Goal: Task Accomplishment & Management: Complete application form

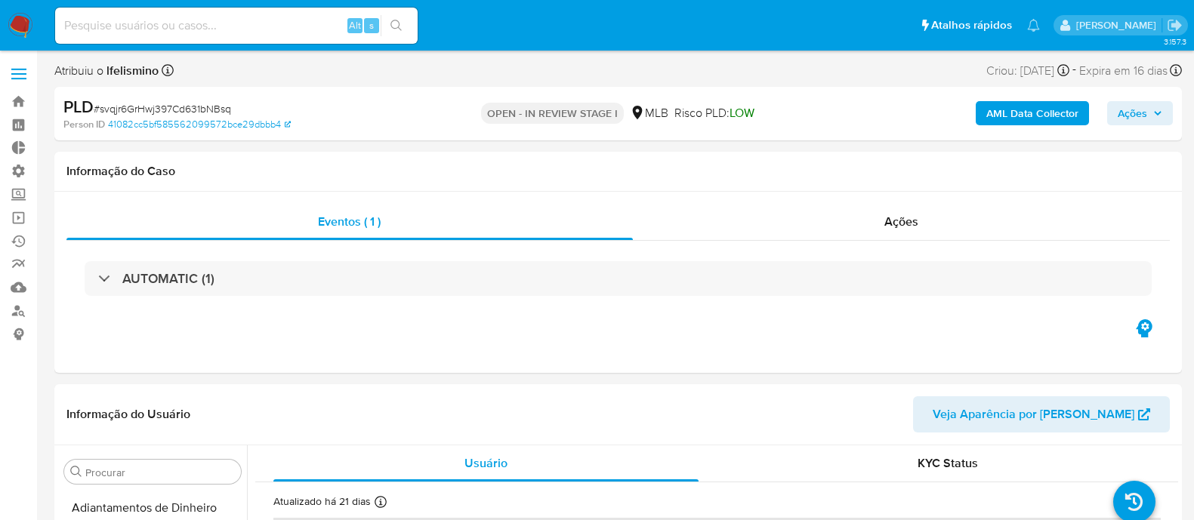
select select "10"
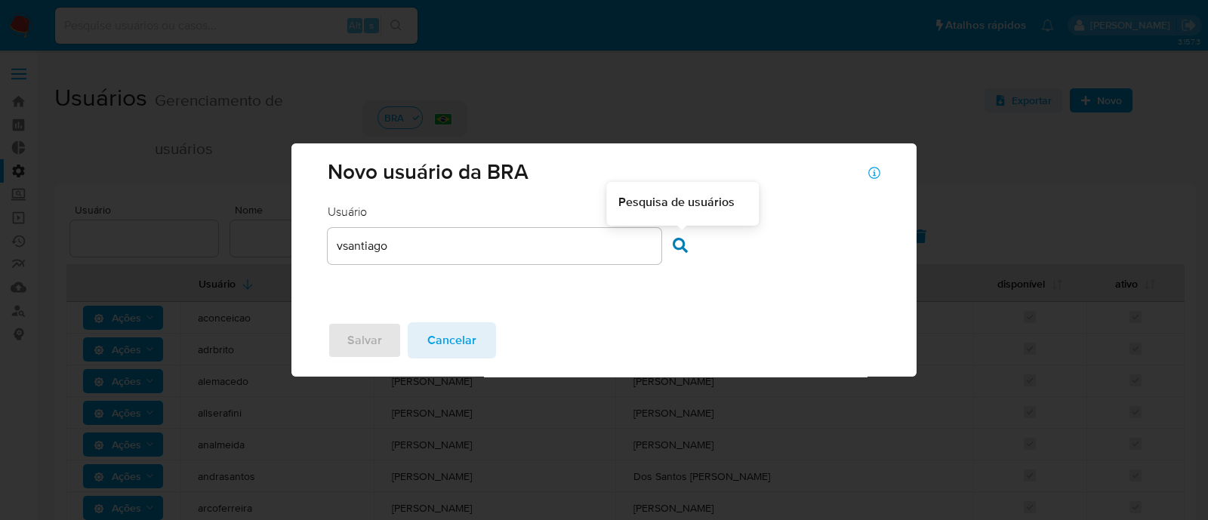
click at [680, 247] on icon at bounding box center [680, 245] width 15 height 15
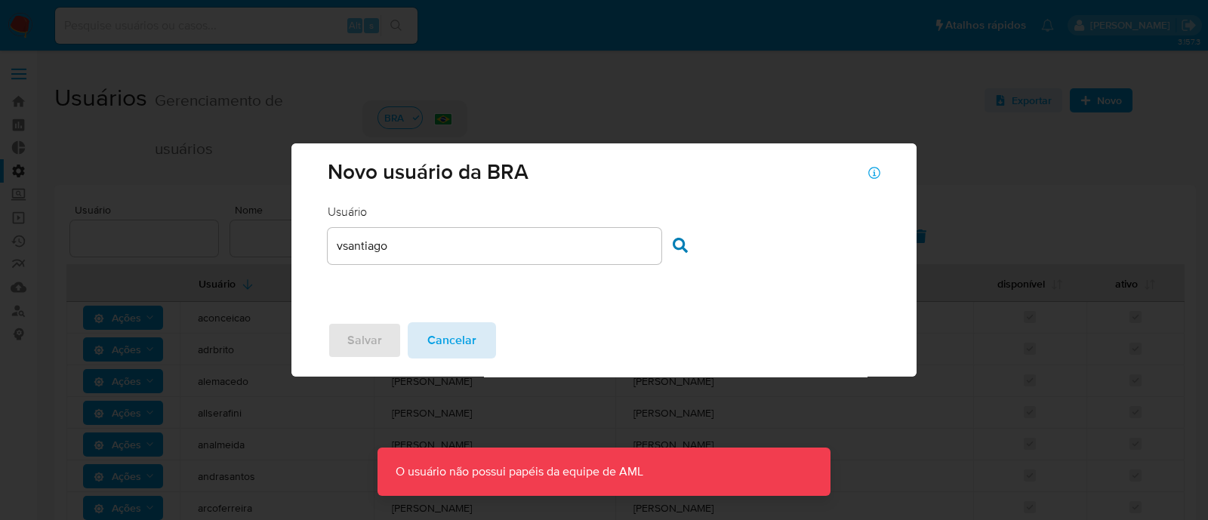
click at [448, 341] on span "Cancelar" at bounding box center [452, 340] width 49 height 33
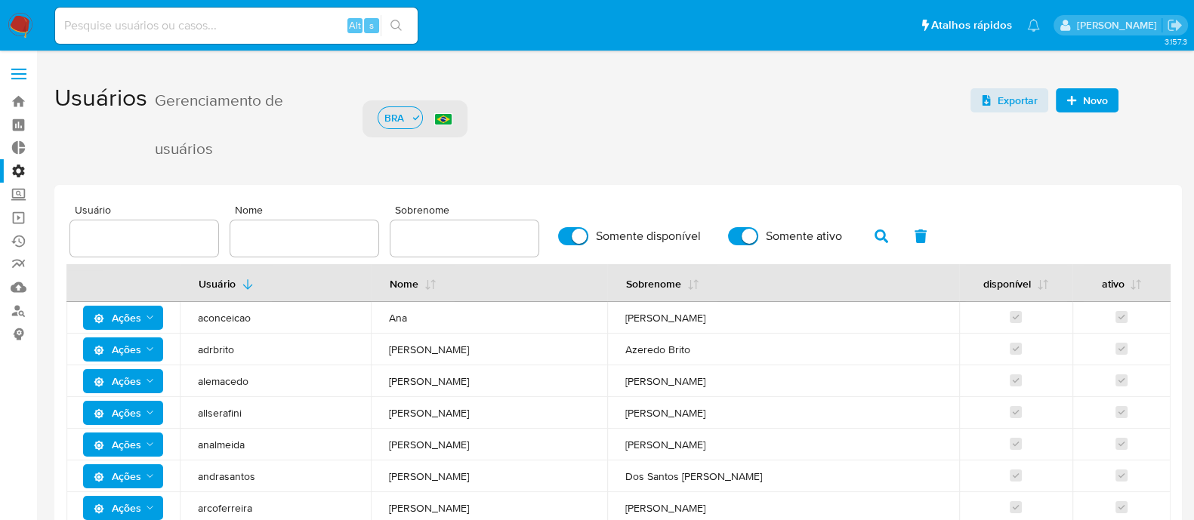
click at [1097, 103] on span "Novo" at bounding box center [1095, 100] width 25 height 24
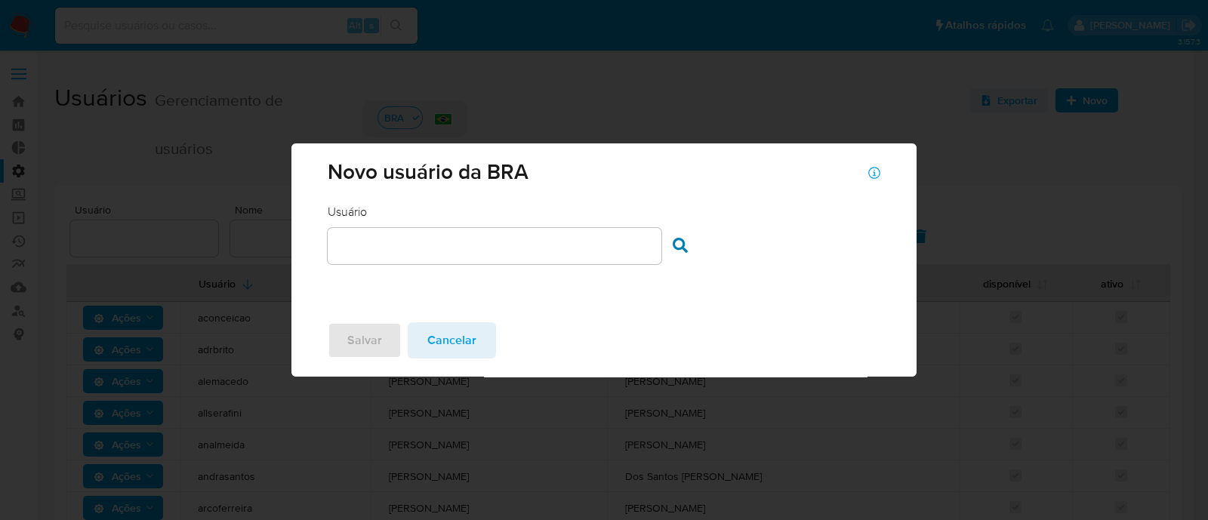
click at [477, 258] on div at bounding box center [494, 246] width 333 height 36
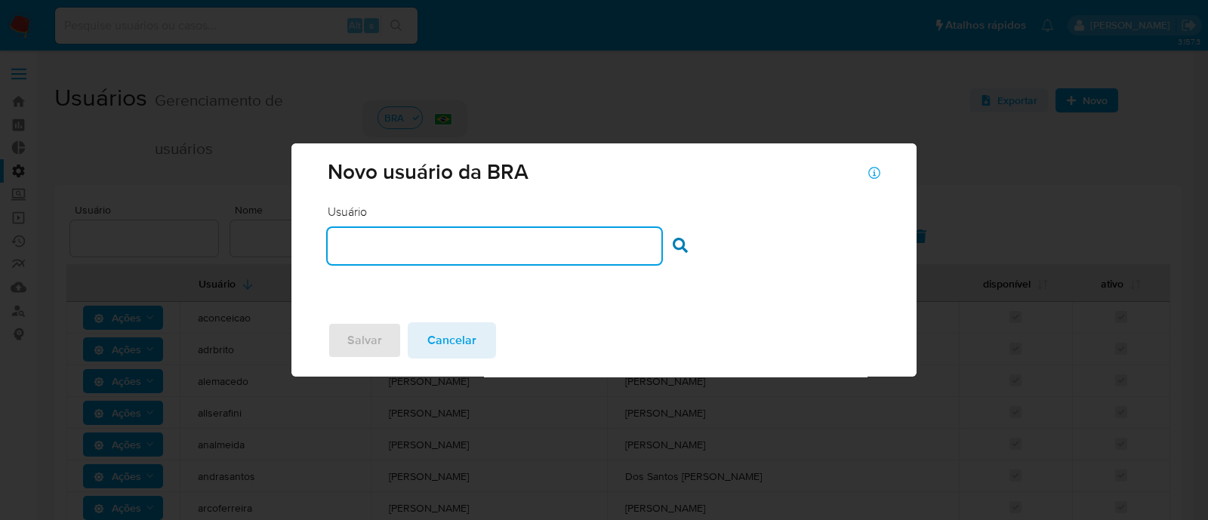
click at [468, 249] on input "text" at bounding box center [494, 246] width 333 height 20
type input "vsantiago"
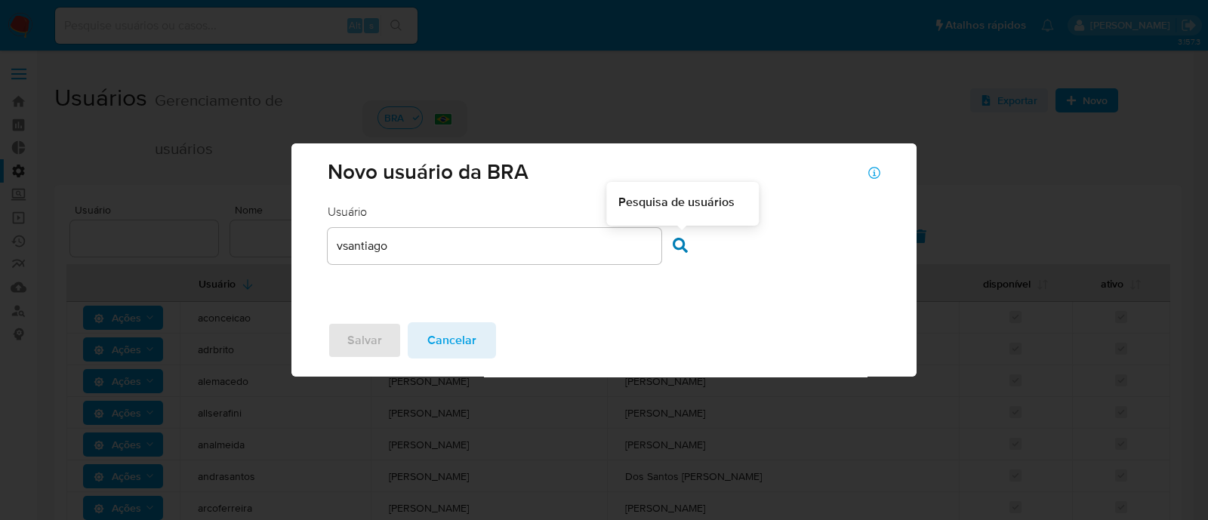
click at [676, 239] on icon at bounding box center [680, 245] width 15 height 15
click at [448, 345] on span "Cancelar" at bounding box center [452, 340] width 49 height 33
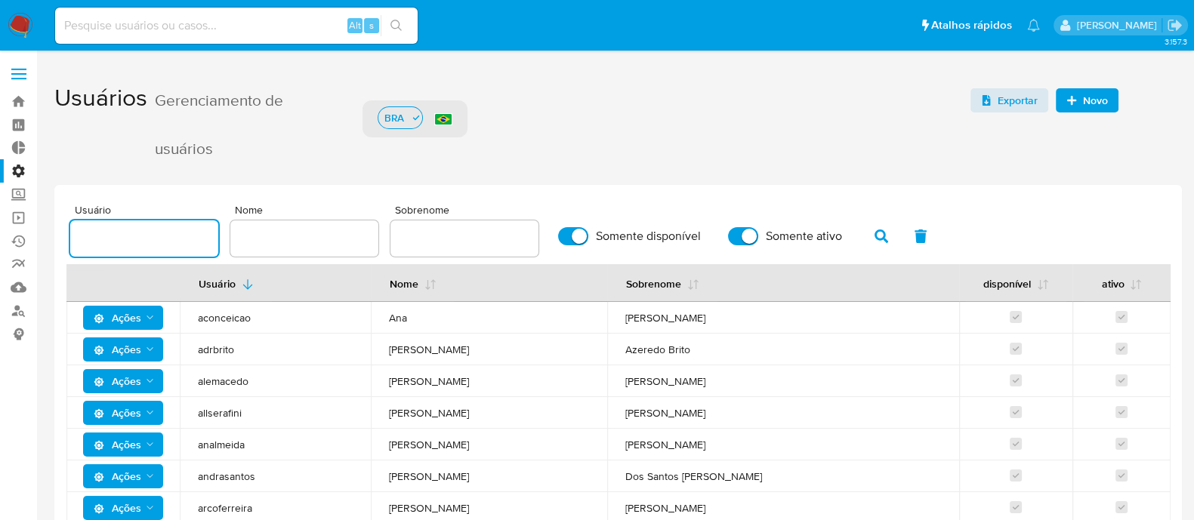
click at [150, 241] on input "text" at bounding box center [144, 239] width 148 height 20
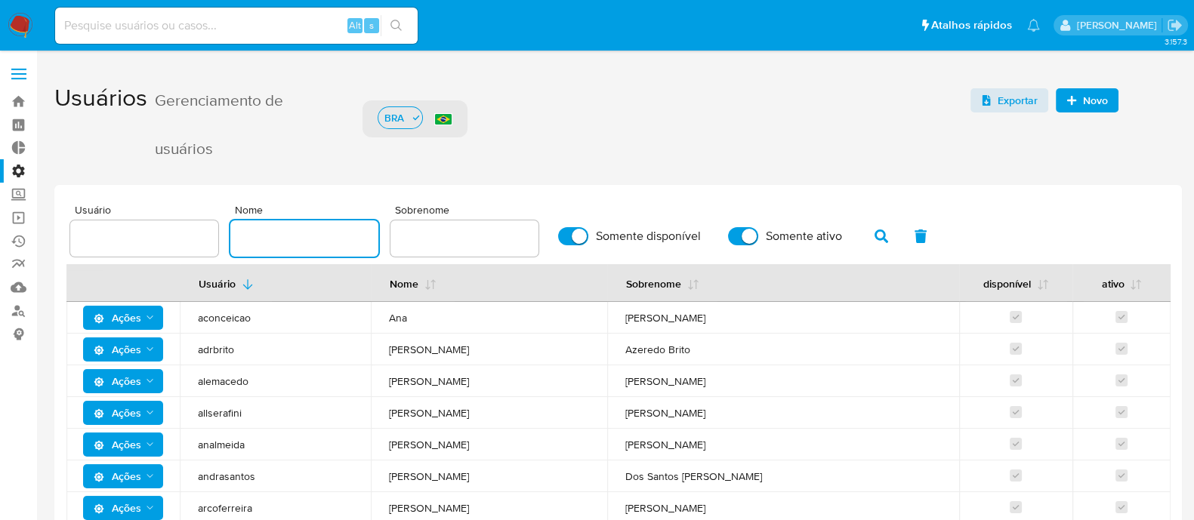
click at [264, 230] on input "text" at bounding box center [304, 239] width 148 height 20
type input "g"
click at [875, 233] on icon "button" at bounding box center [882, 237] width 14 height 14
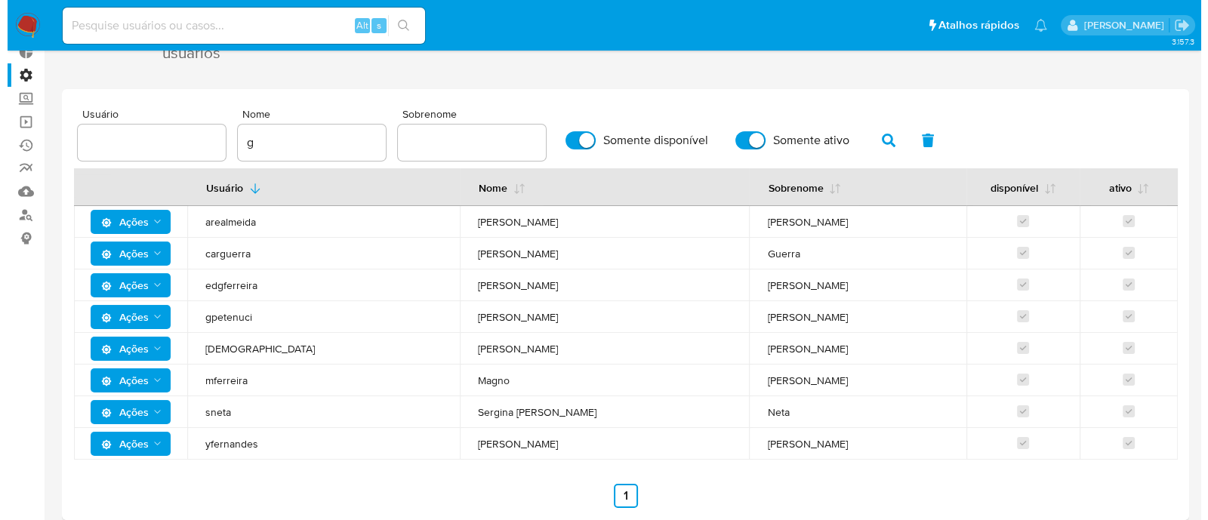
scroll to position [97, 0]
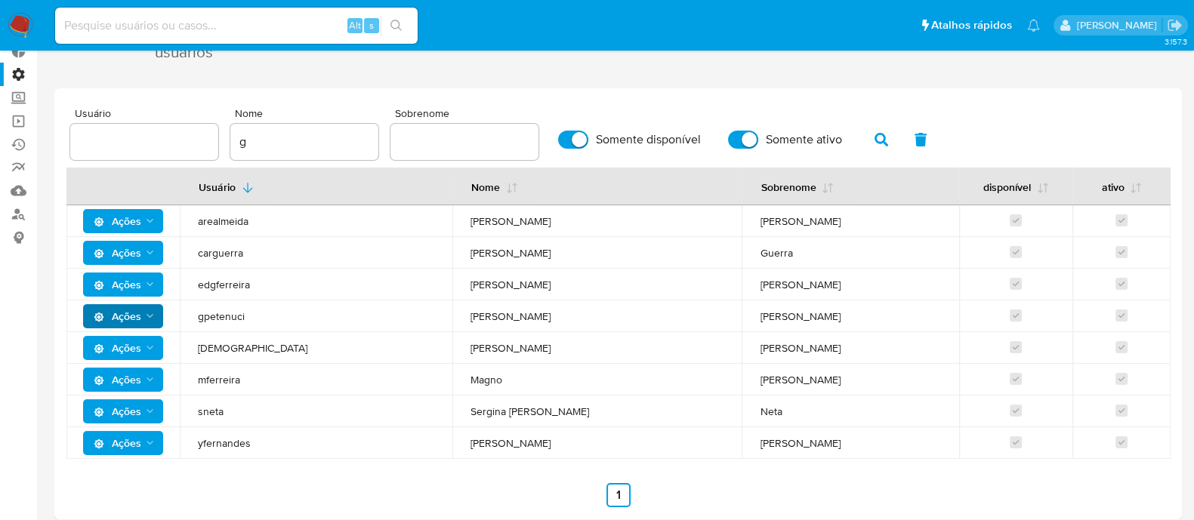
click at [145, 311] on icon "Ações" at bounding box center [150, 316] width 12 height 12
click at [128, 301] on td "Ações" at bounding box center [122, 317] width 113 height 32
click at [155, 315] on icon "Ações" at bounding box center [150, 316] width 12 height 12
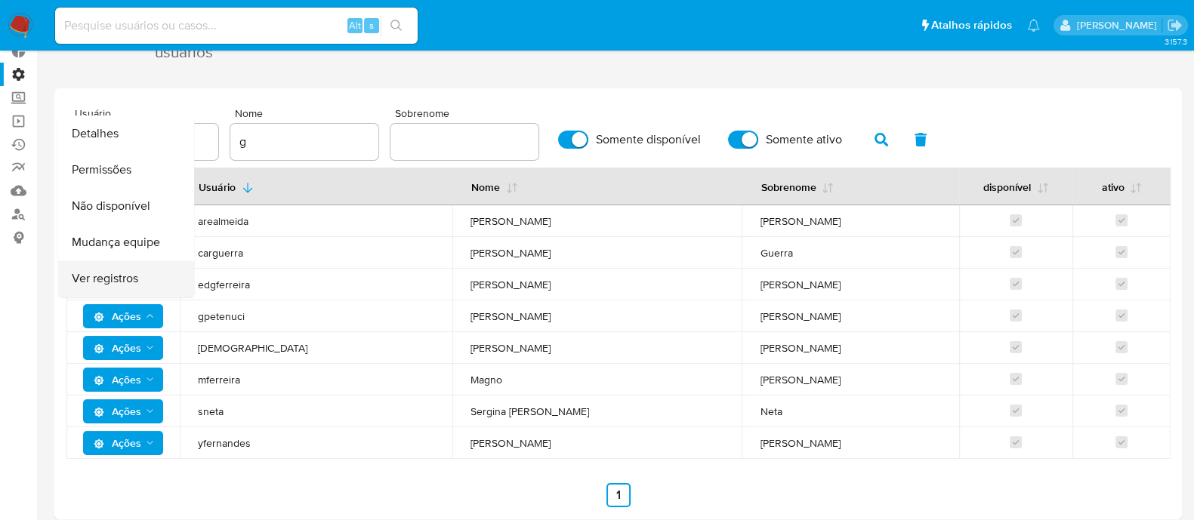
click at [123, 290] on button "Ver registros" at bounding box center [126, 279] width 136 height 36
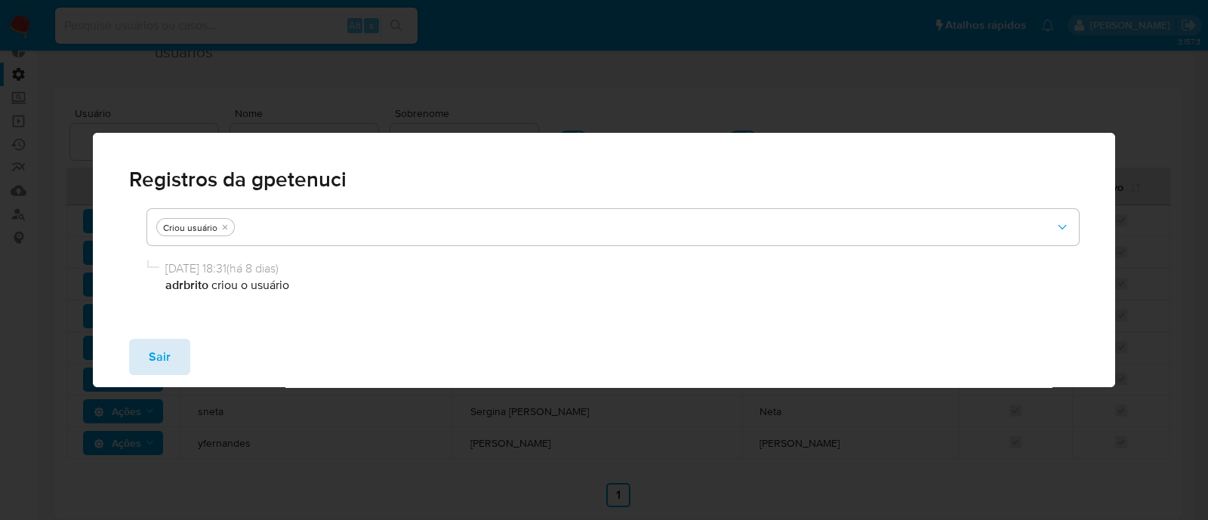
click at [158, 360] on span "Sair" at bounding box center [160, 357] width 22 height 33
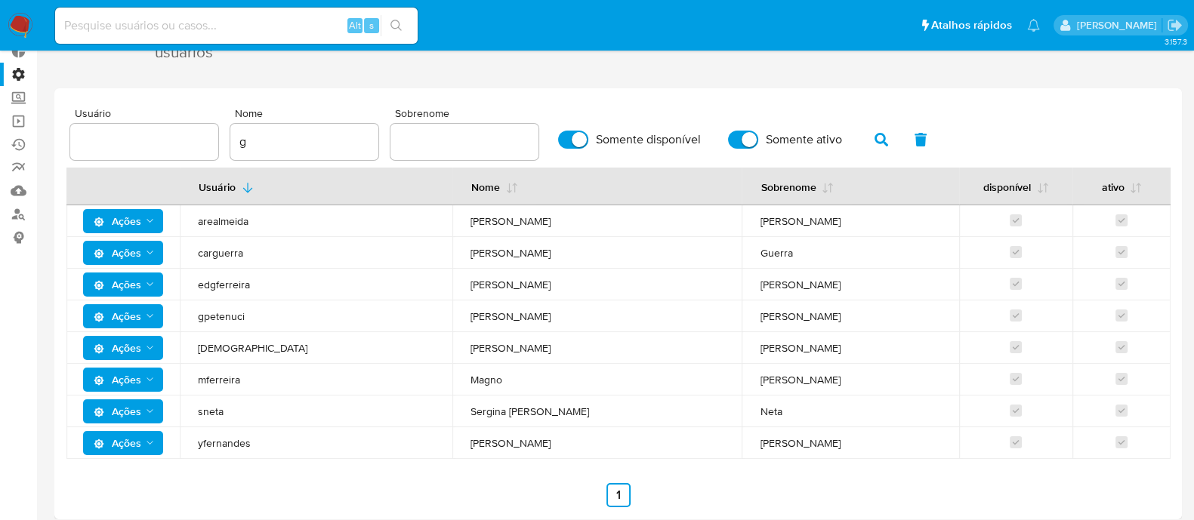
click at [155, 315] on icon "Ações" at bounding box center [150, 316] width 12 height 12
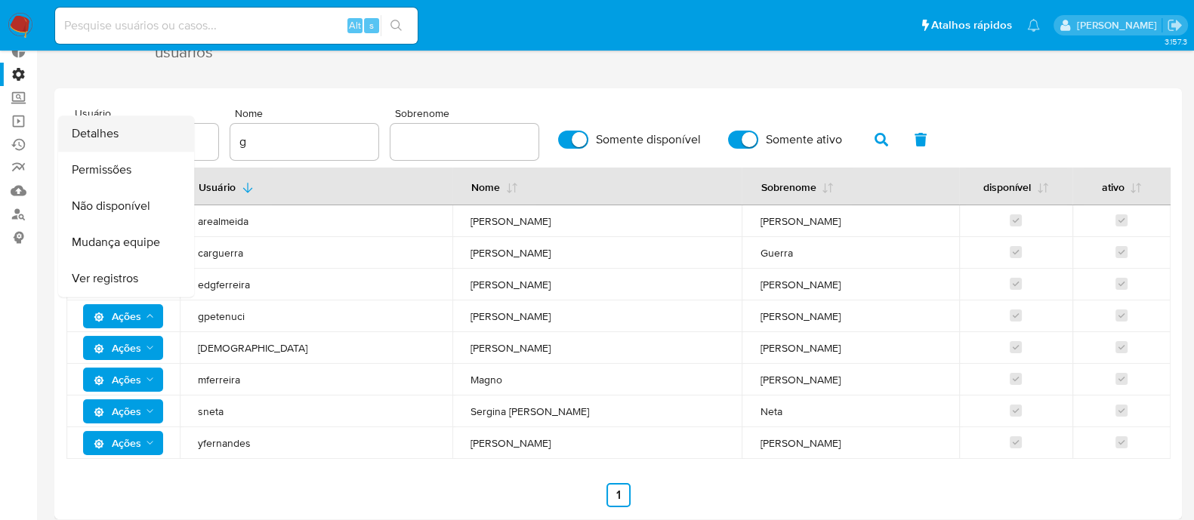
click at [116, 128] on button "Detalhes" at bounding box center [126, 134] width 136 height 36
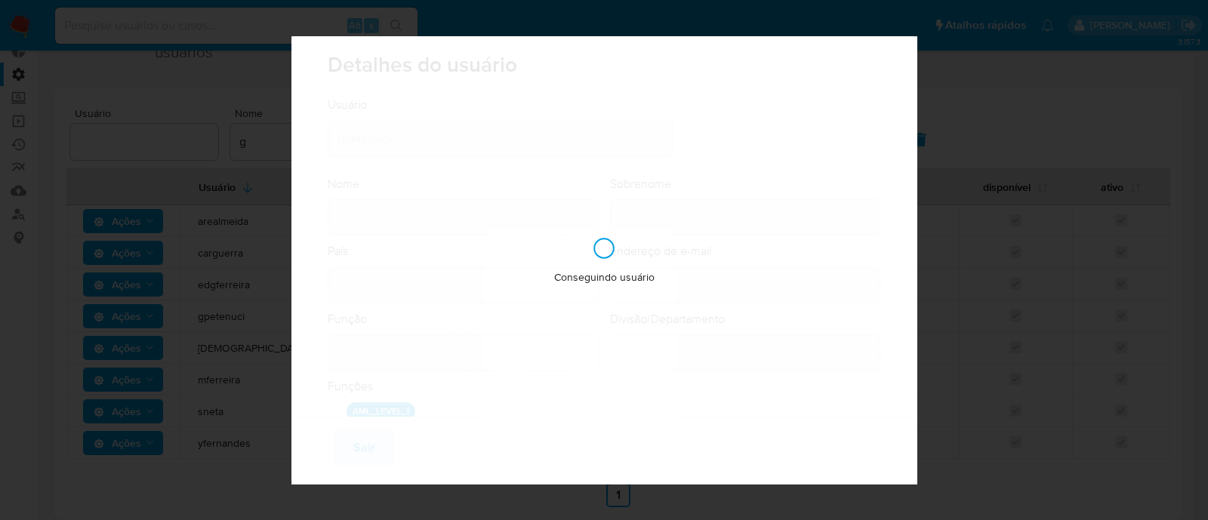
type input "Giovanna"
type input "Petenuci Freitas"
type input "Brazil"
type input "giovanna.petenuci@mercadolivre.com"
type input "Representante Semi Senior (80001647)"
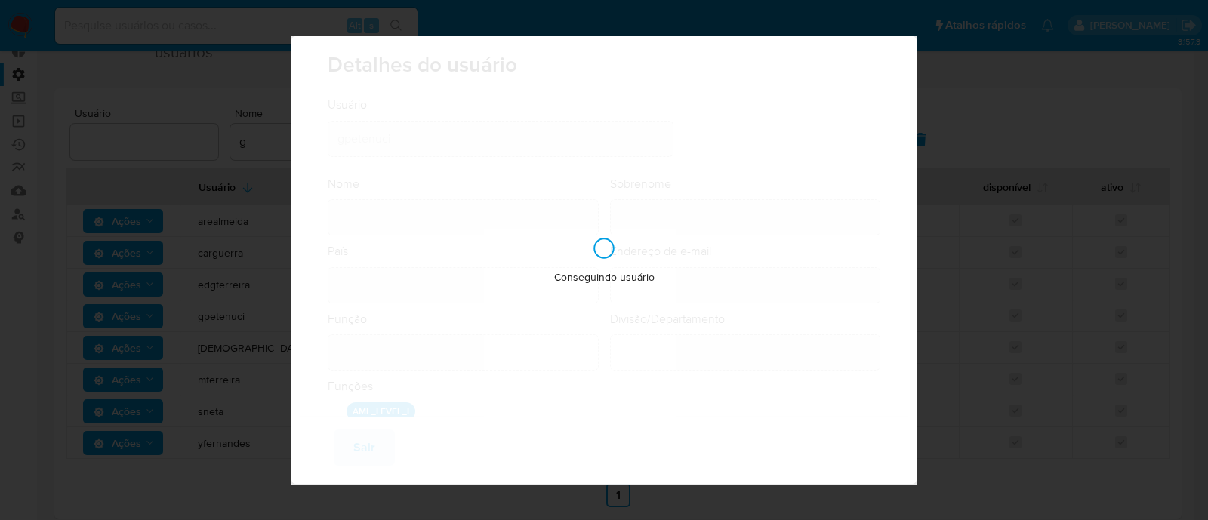
type input "Customer Experience CX - CS Fintech Credits & Cards"
checkbox input "true"
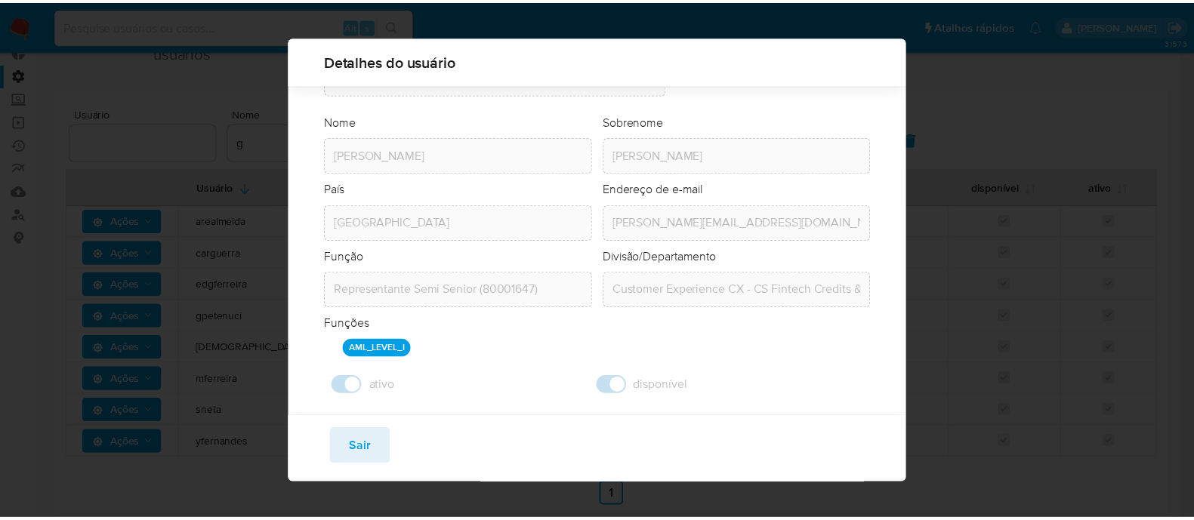
scroll to position [69, 0]
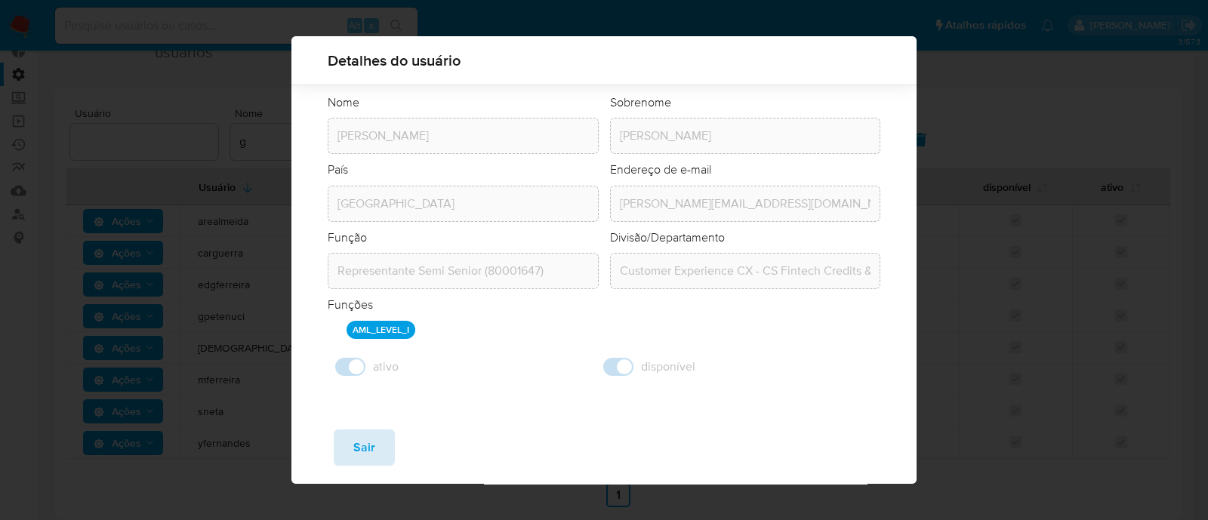
click at [365, 436] on span "Sair" at bounding box center [364, 447] width 22 height 33
checkbox input "false"
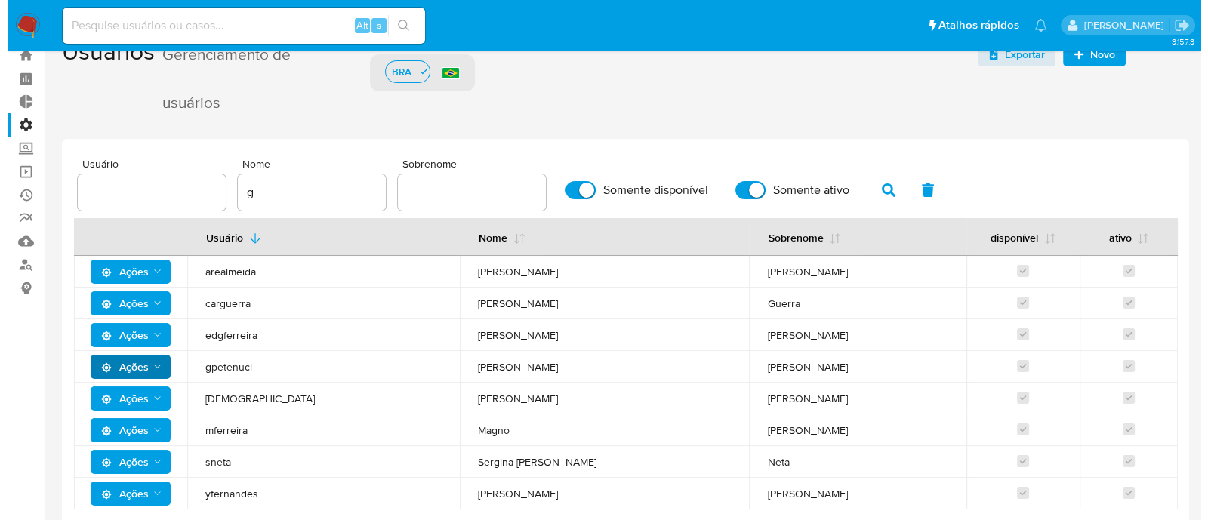
scroll to position [0, 0]
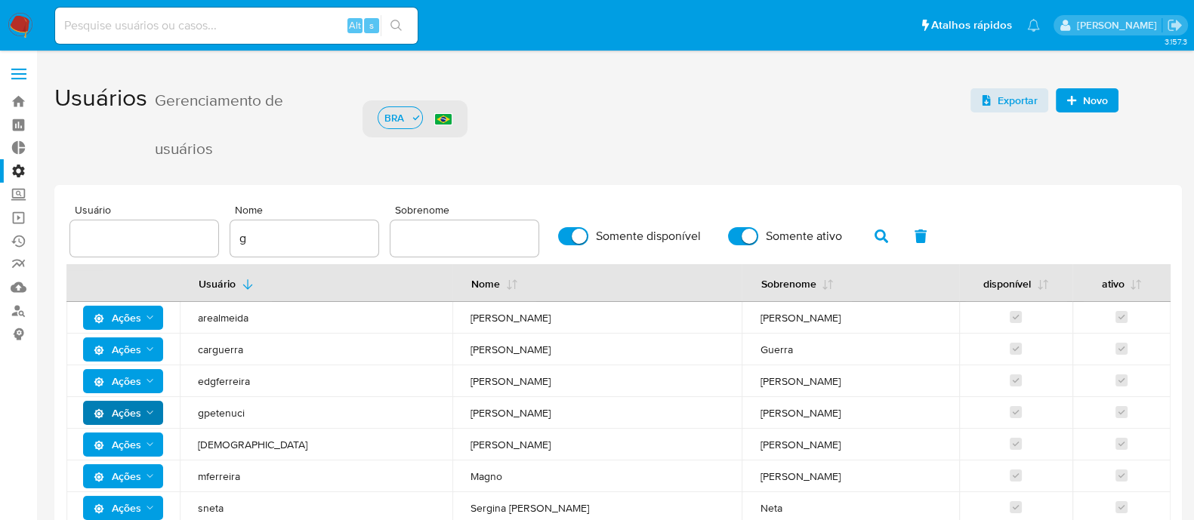
click at [1095, 106] on span "Novo" at bounding box center [1095, 100] width 25 height 24
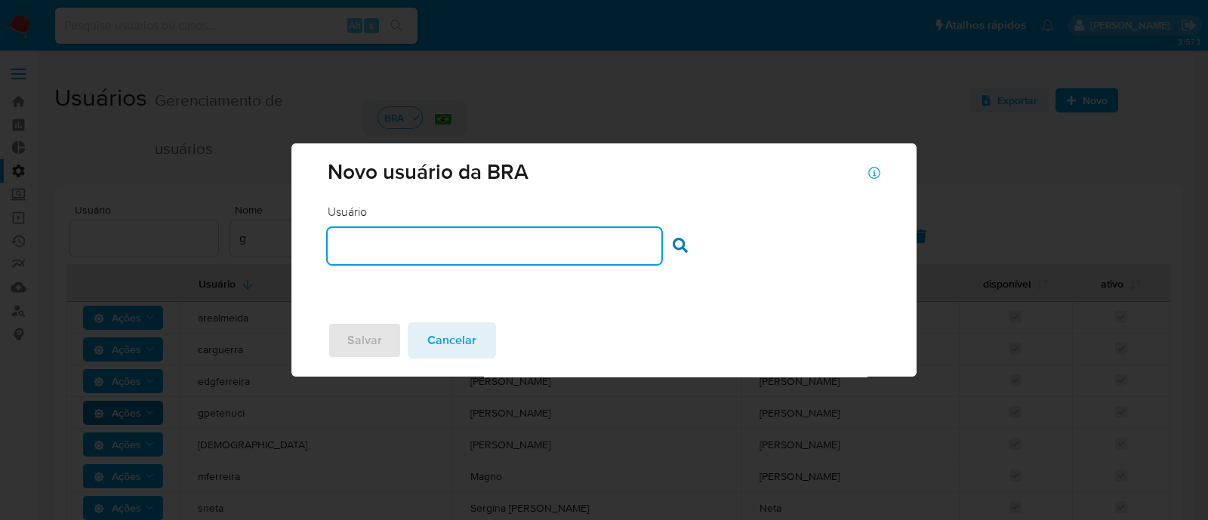
click at [446, 237] on input "text" at bounding box center [494, 246] width 333 height 20
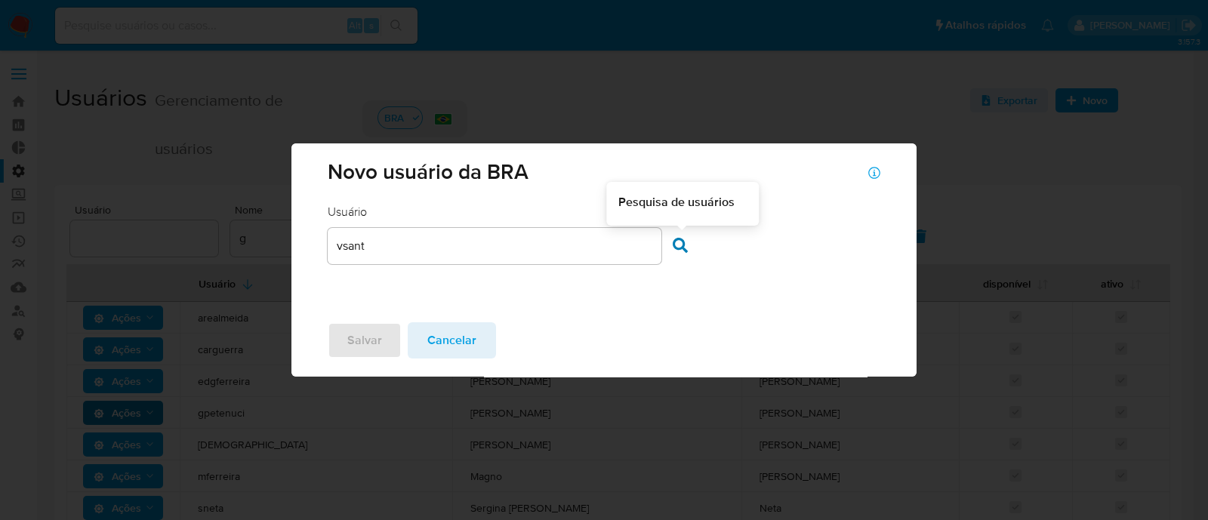
click at [673, 246] on icon at bounding box center [680, 245] width 15 height 15
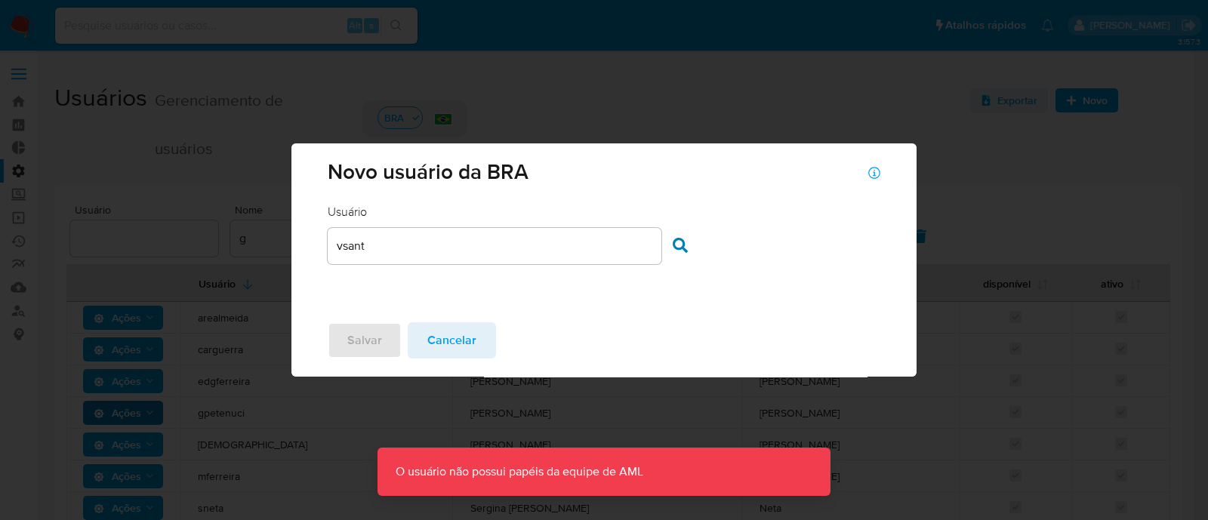
click at [475, 257] on div "vsant" at bounding box center [494, 246] width 333 height 36
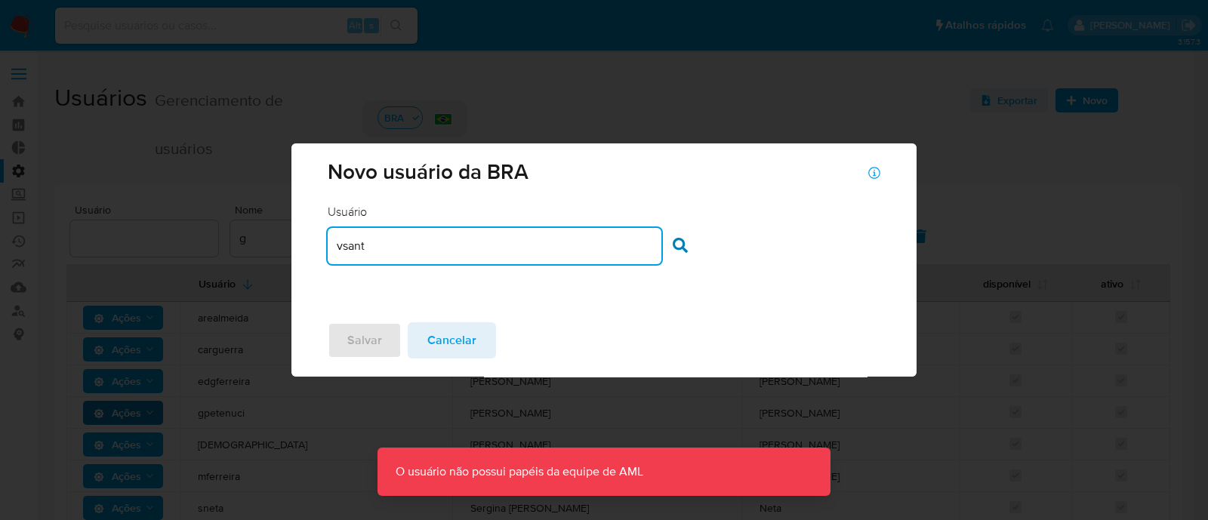
click at [458, 250] on input "vsant" at bounding box center [494, 246] width 333 height 20
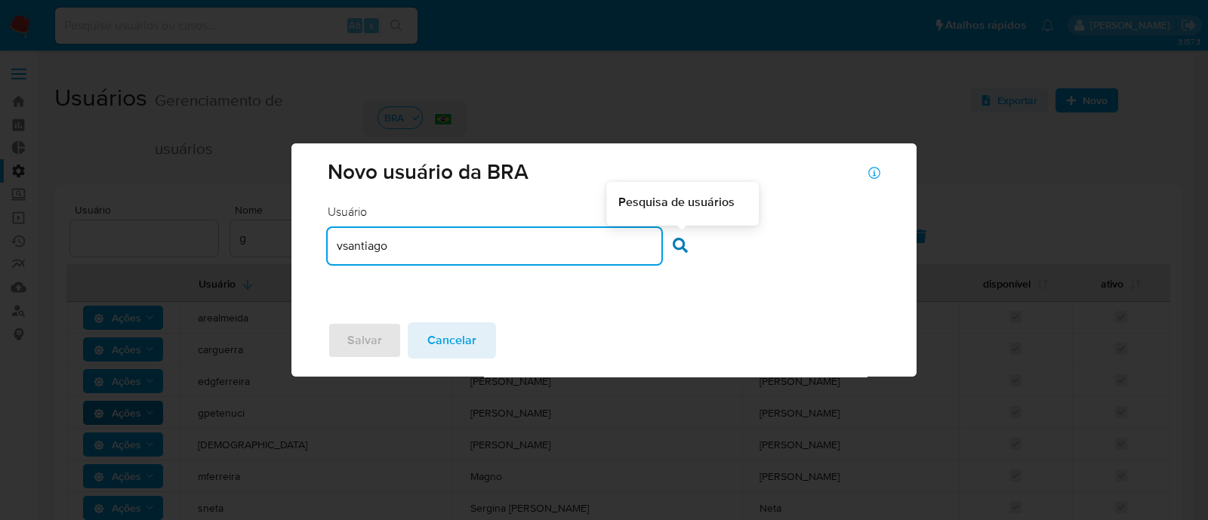
type input "vsantiago"
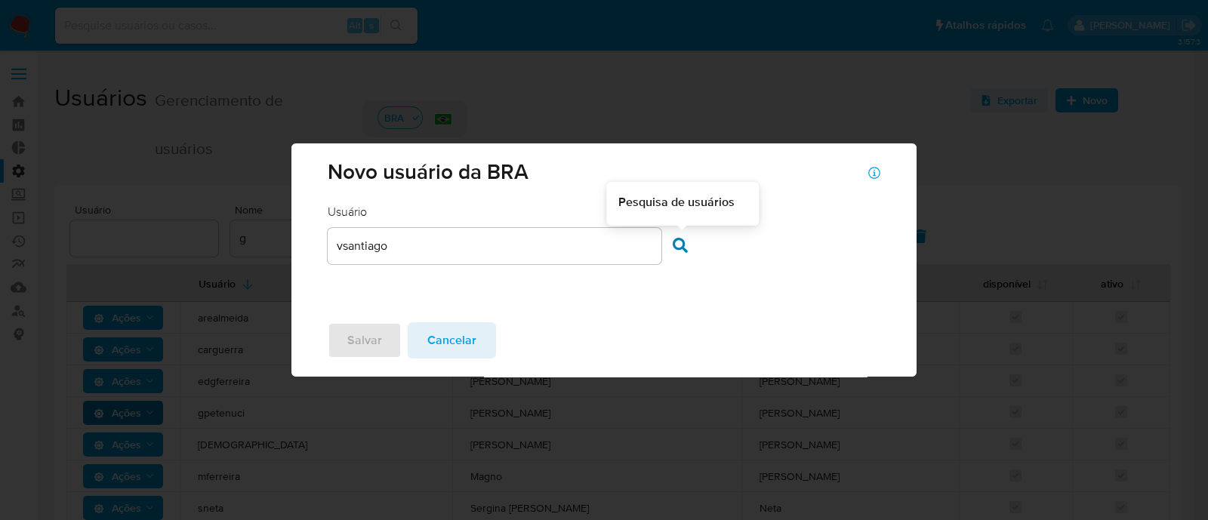
click at [693, 252] on div at bounding box center [684, 248] width 23 height 20
click at [687, 246] on div at bounding box center [684, 248] width 23 height 20
click at [680, 247] on icon at bounding box center [680, 245] width 15 height 15
